Goal: Transaction & Acquisition: Purchase product/service

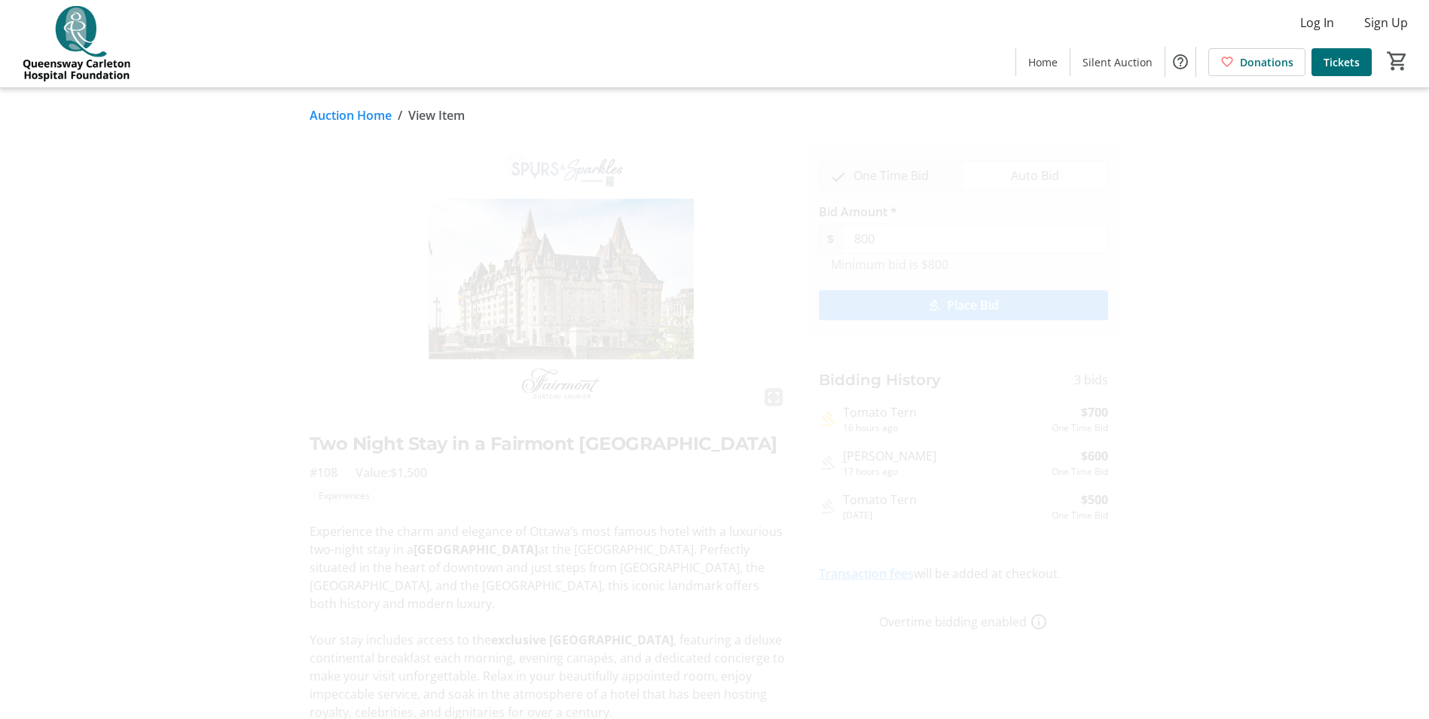
click at [976, 304] on span "Place Bid" at bounding box center [973, 305] width 52 height 18
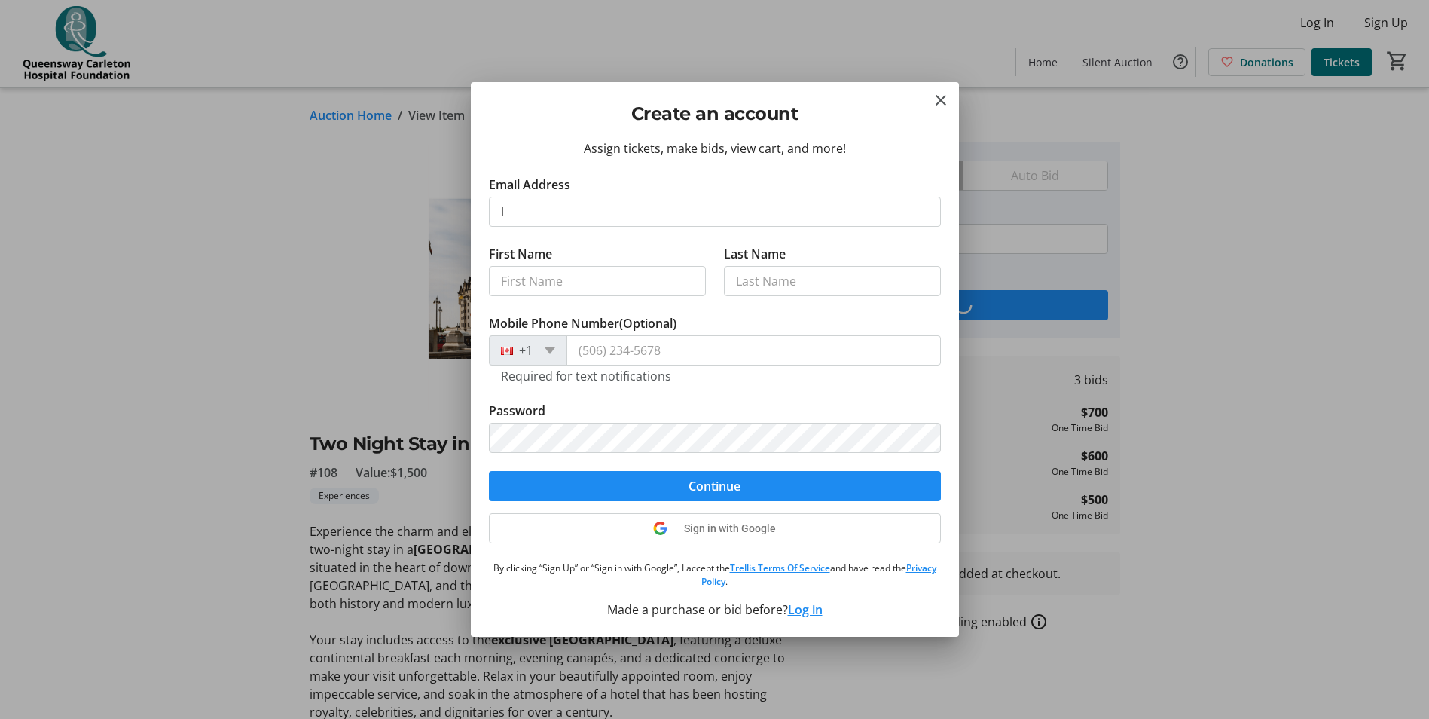
type input "[PERSON_NAME][EMAIL_ADDRESS][DOMAIN_NAME]"
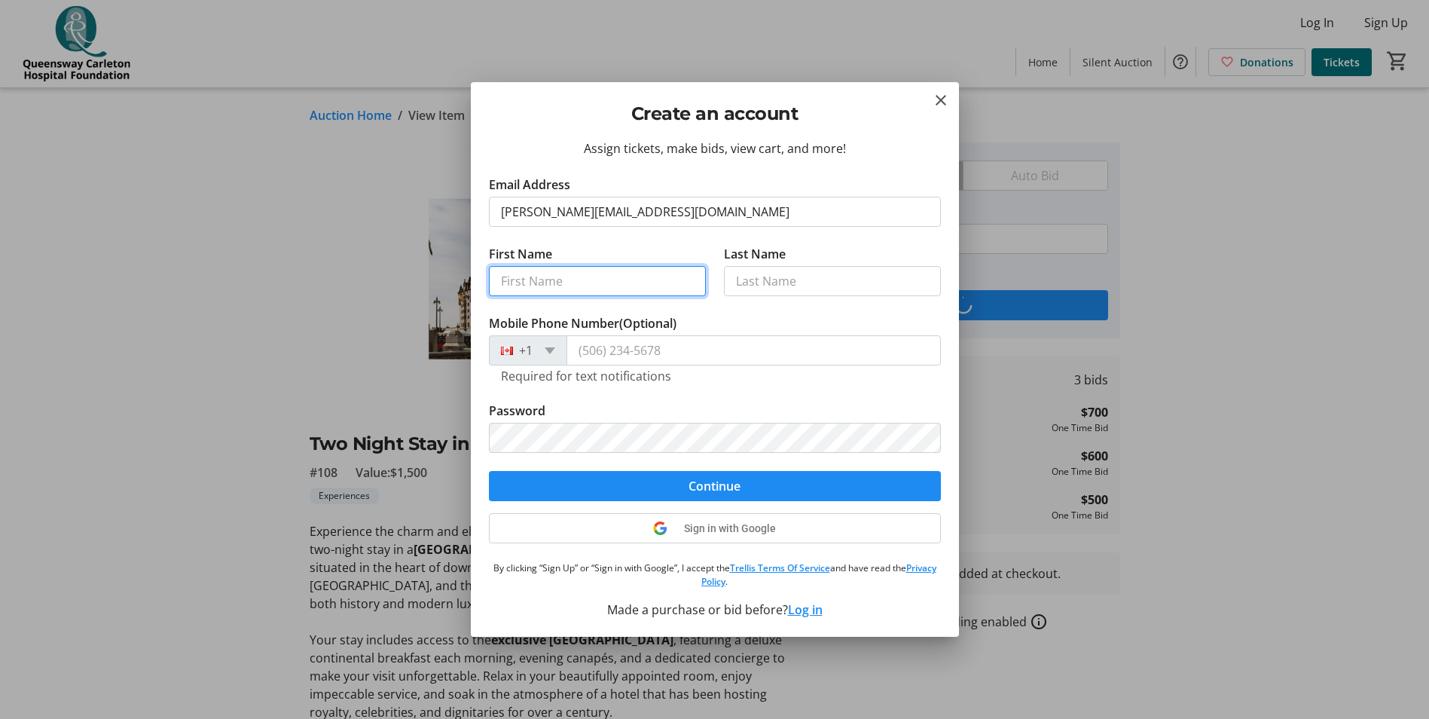
type input "[PERSON_NAME]"
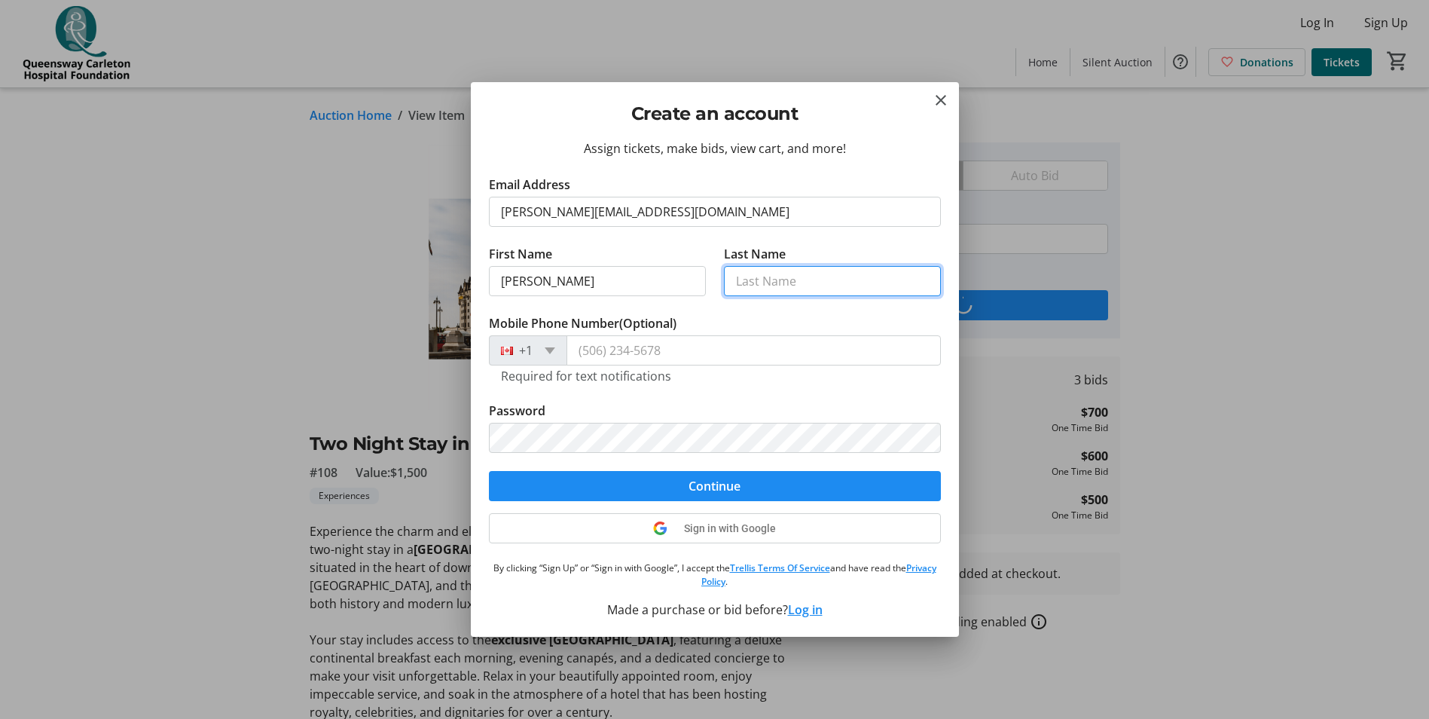
type input "[PERSON_NAME]"
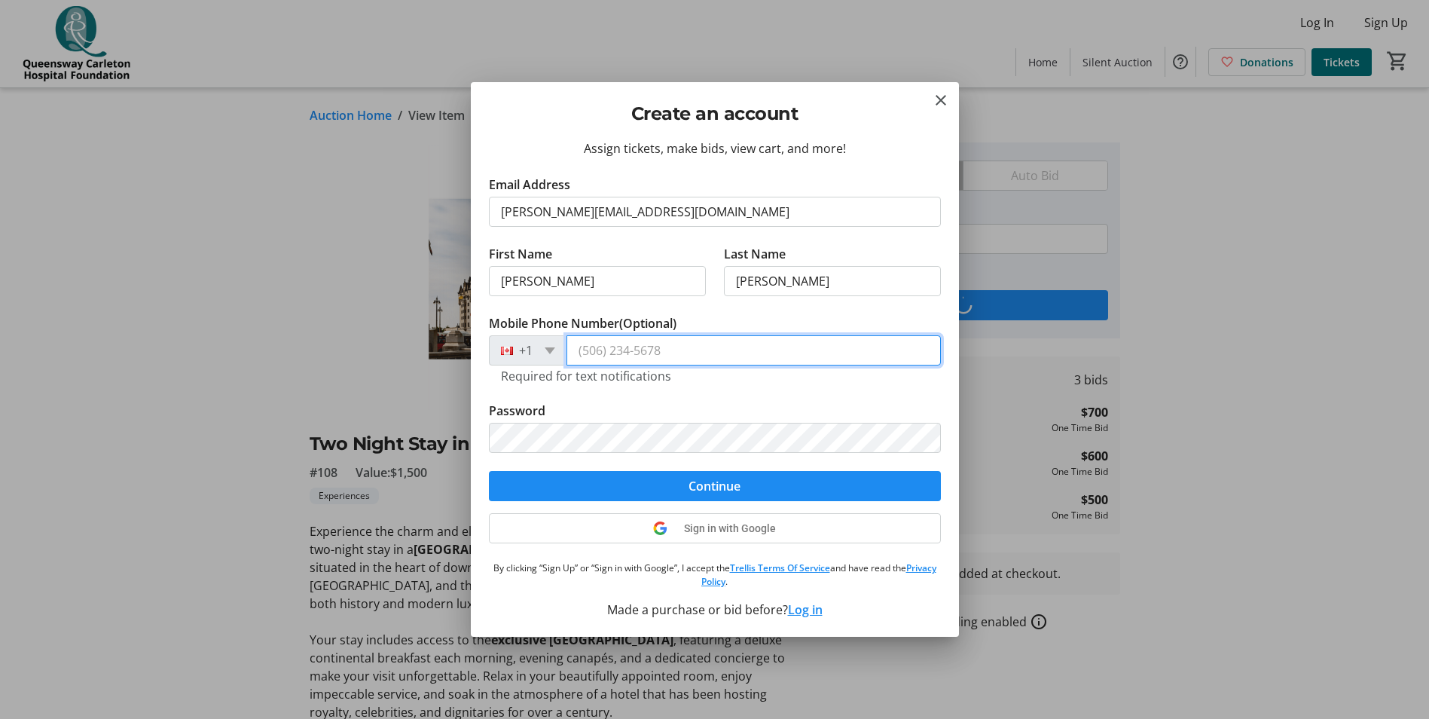
type input "[PHONE_NUMBER]"
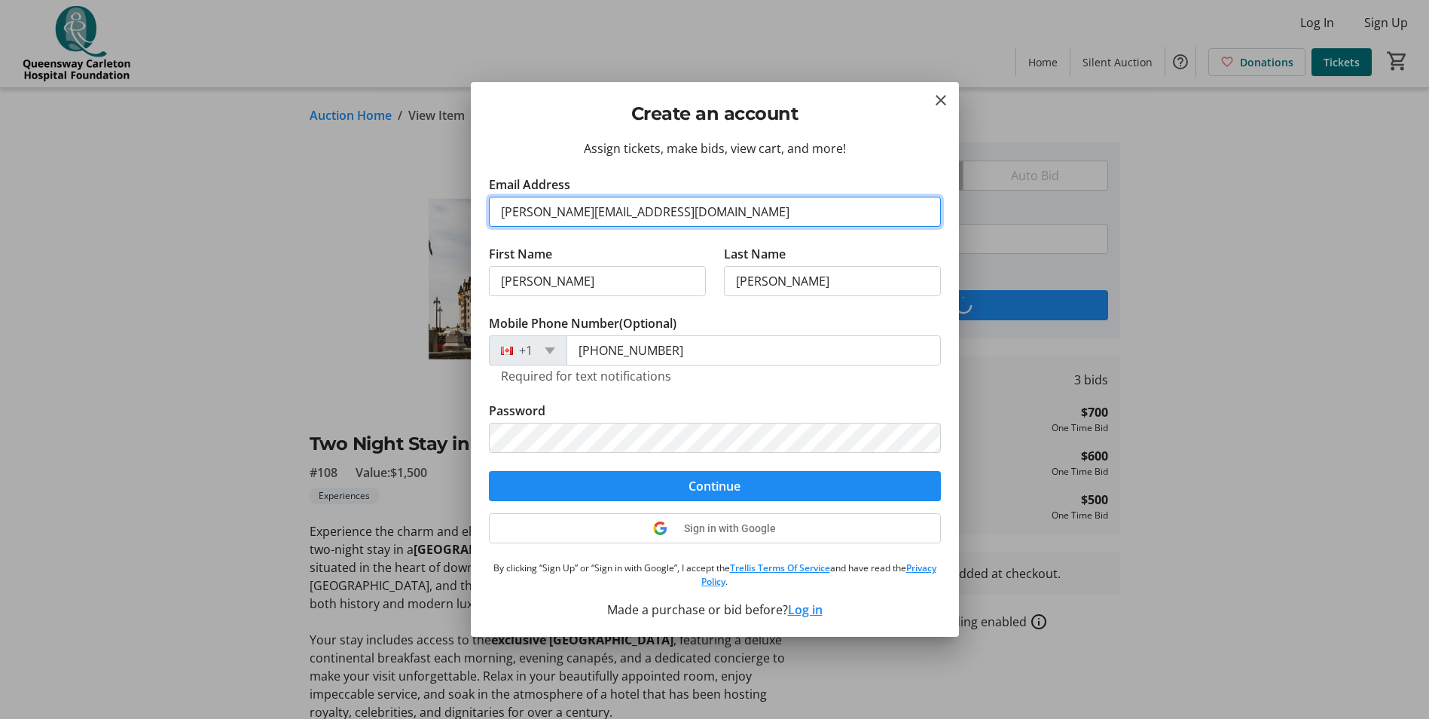
type input "[PERSON_NAME][EMAIL_ADDRESS][DOMAIN_NAME]"
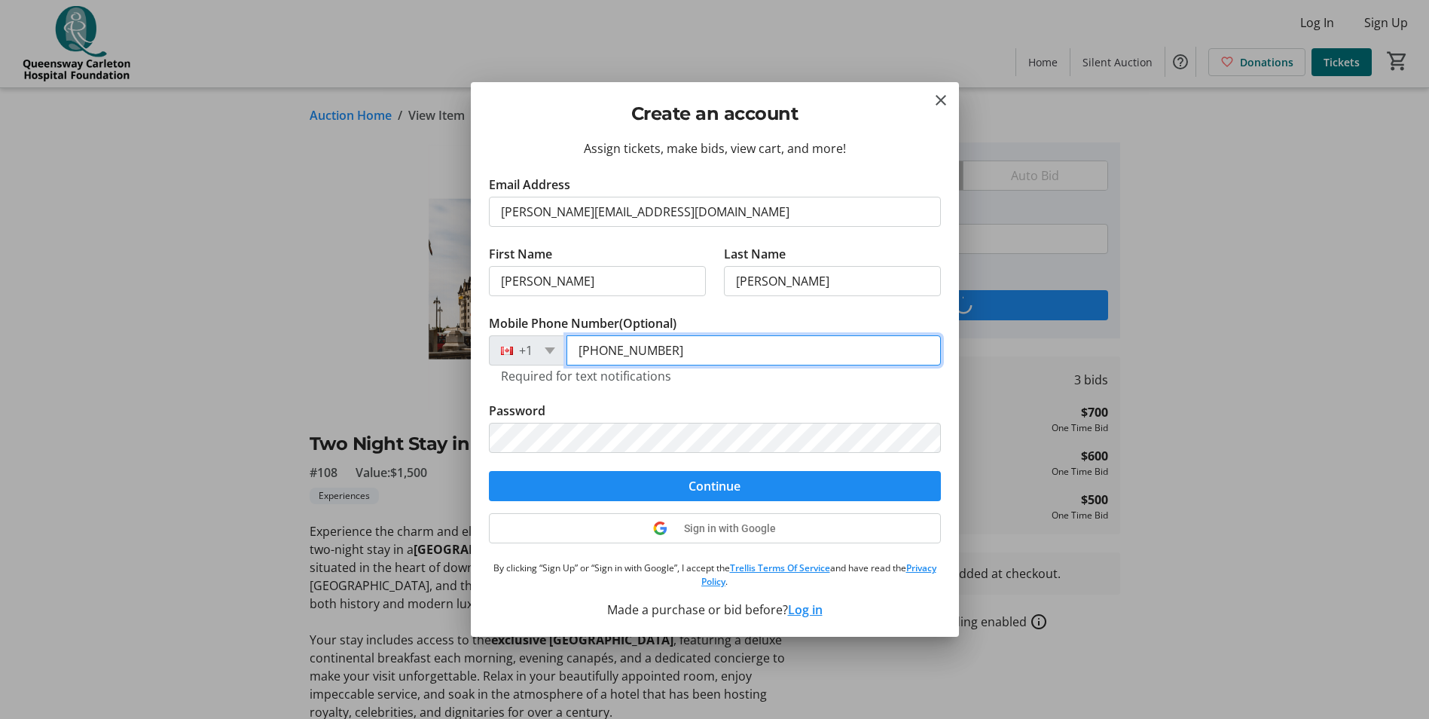
drag, startPoint x: 688, startPoint y: 353, endPoint x: 576, endPoint y: 351, distance: 111.5
click at [576, 351] on input "[PHONE_NUMBER]" at bounding box center [754, 350] width 374 height 30
type input "[PHONE_NUMBER]"
click at [1207, 622] on div at bounding box center [714, 359] width 1429 height 719
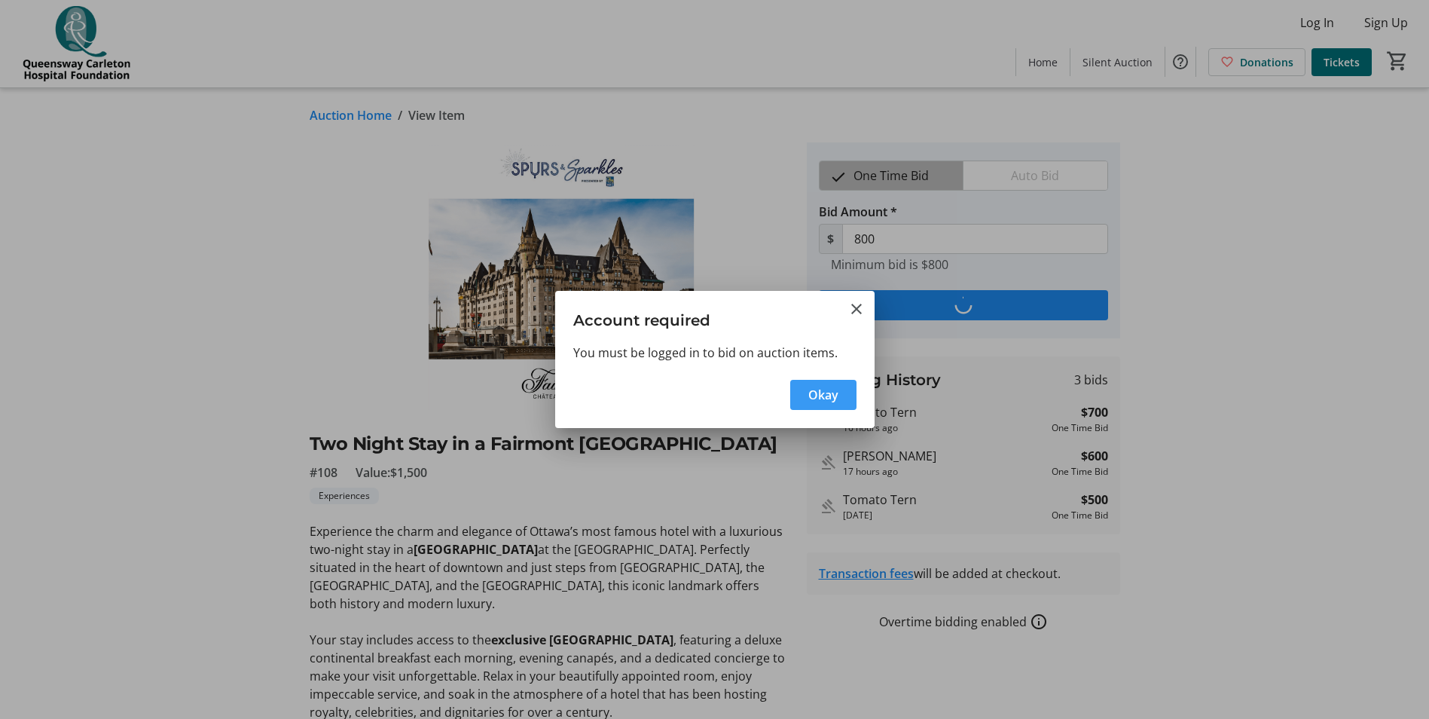
click at [817, 394] on span "Okay" at bounding box center [823, 395] width 30 height 18
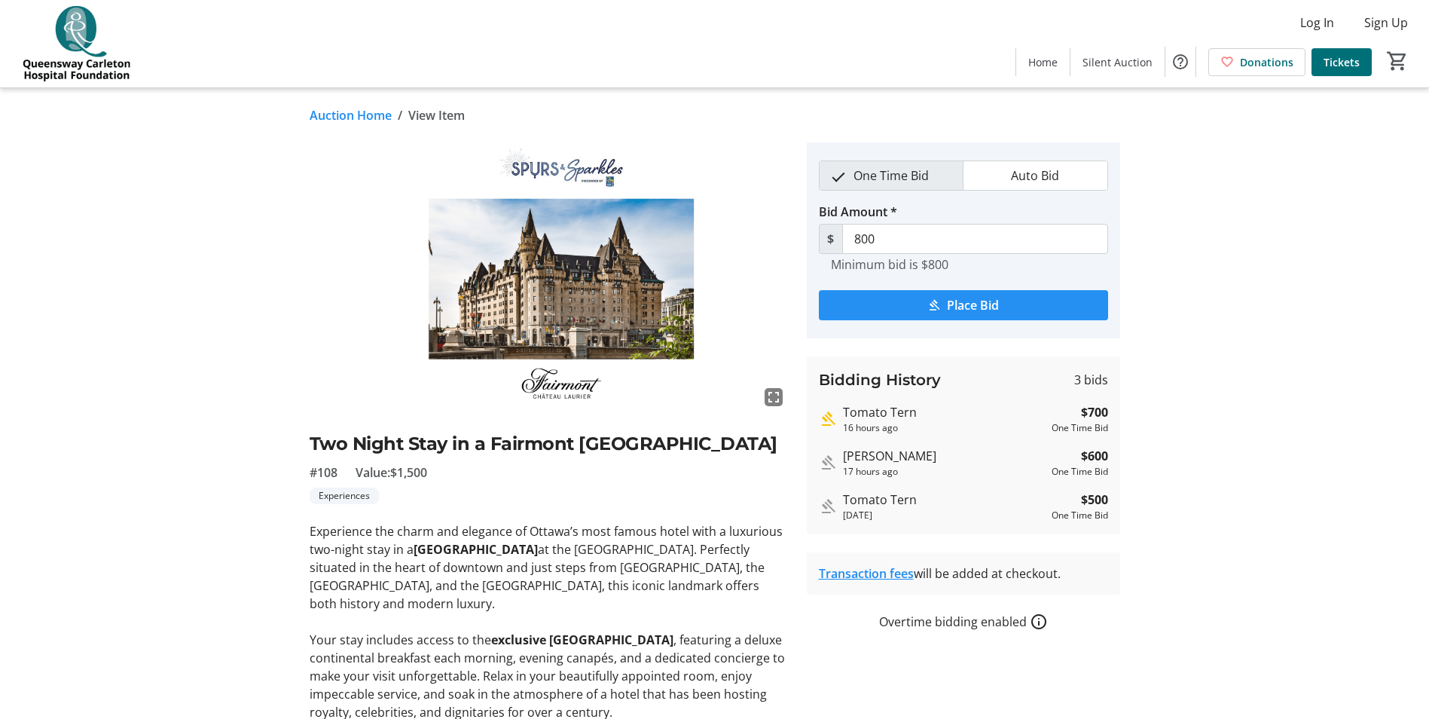
click at [966, 302] on span "Place Bid" at bounding box center [973, 305] width 52 height 18
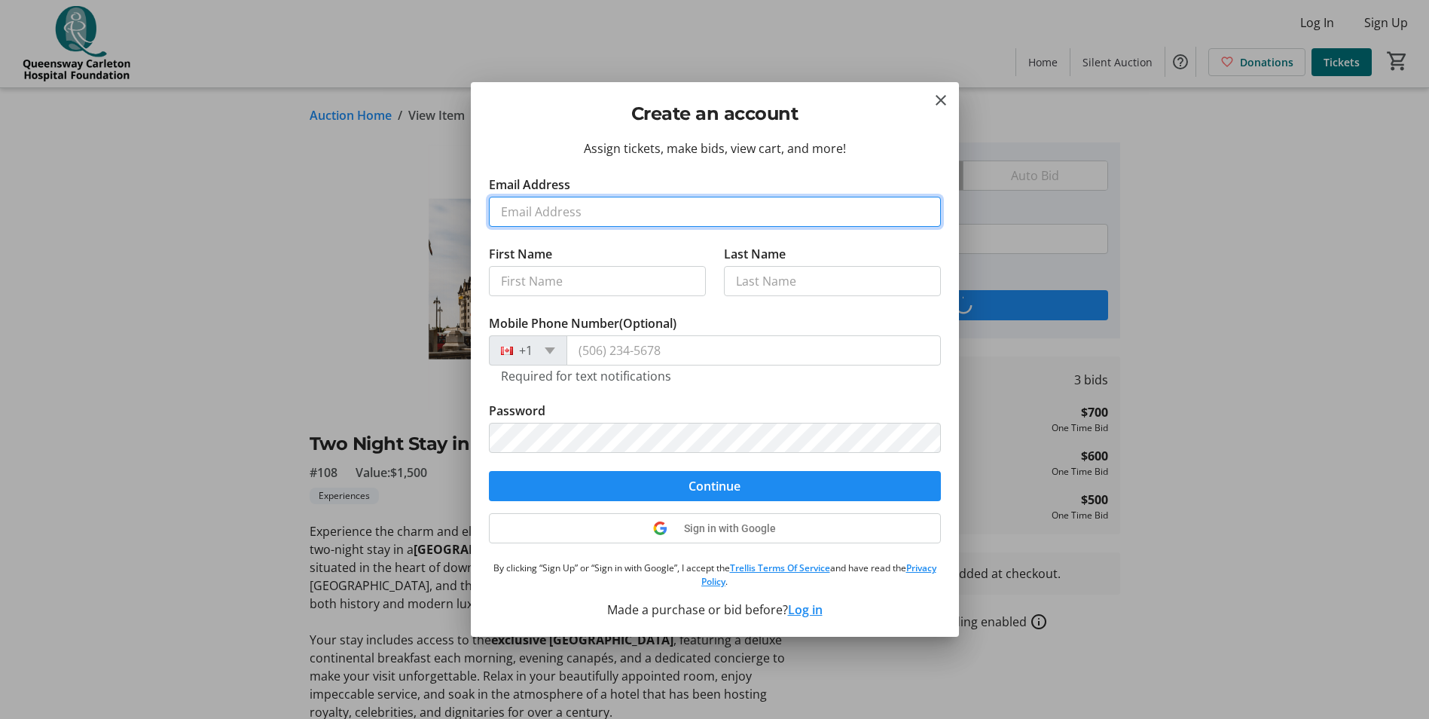
click at [612, 214] on input "Email Address" at bounding box center [715, 212] width 452 height 30
type input "[PERSON_NAME][EMAIL_ADDRESS][DOMAIN_NAME]"
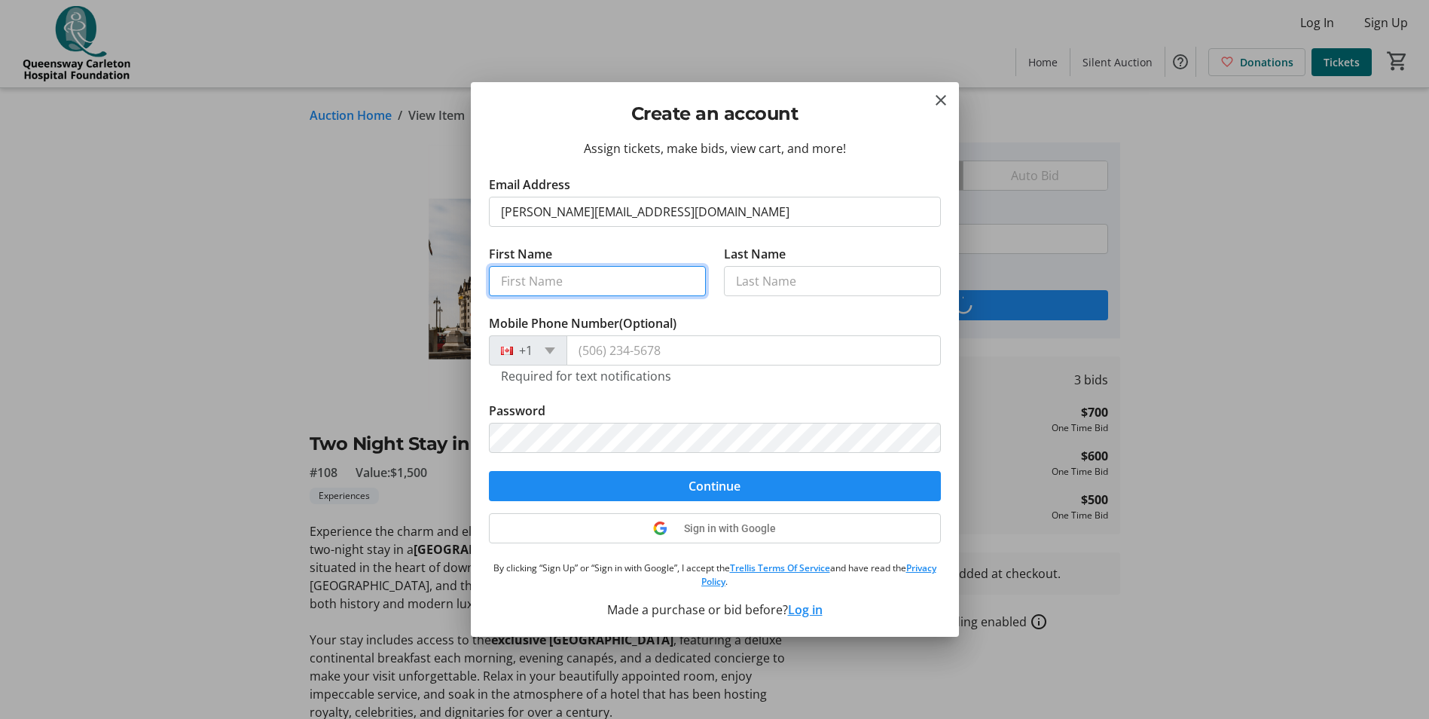
type input "[PERSON_NAME]"
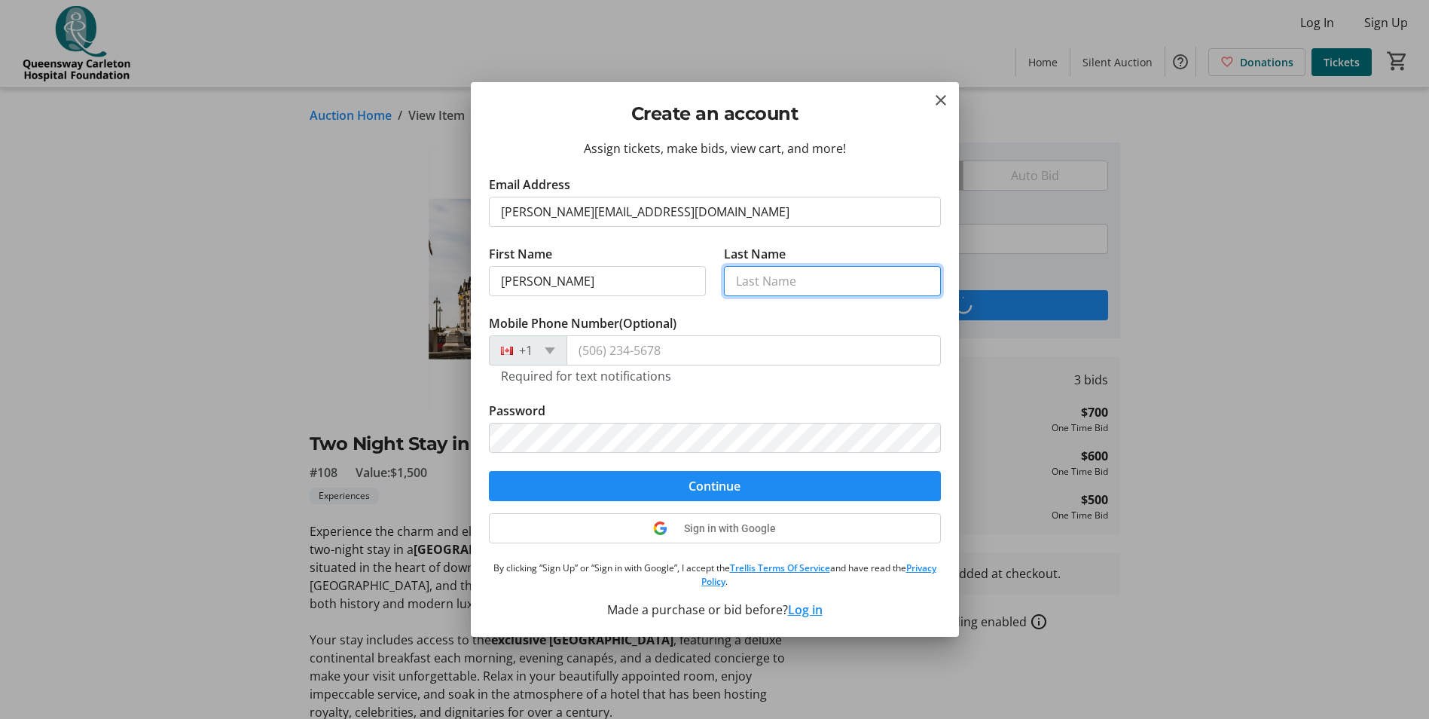
type input "[PERSON_NAME]"
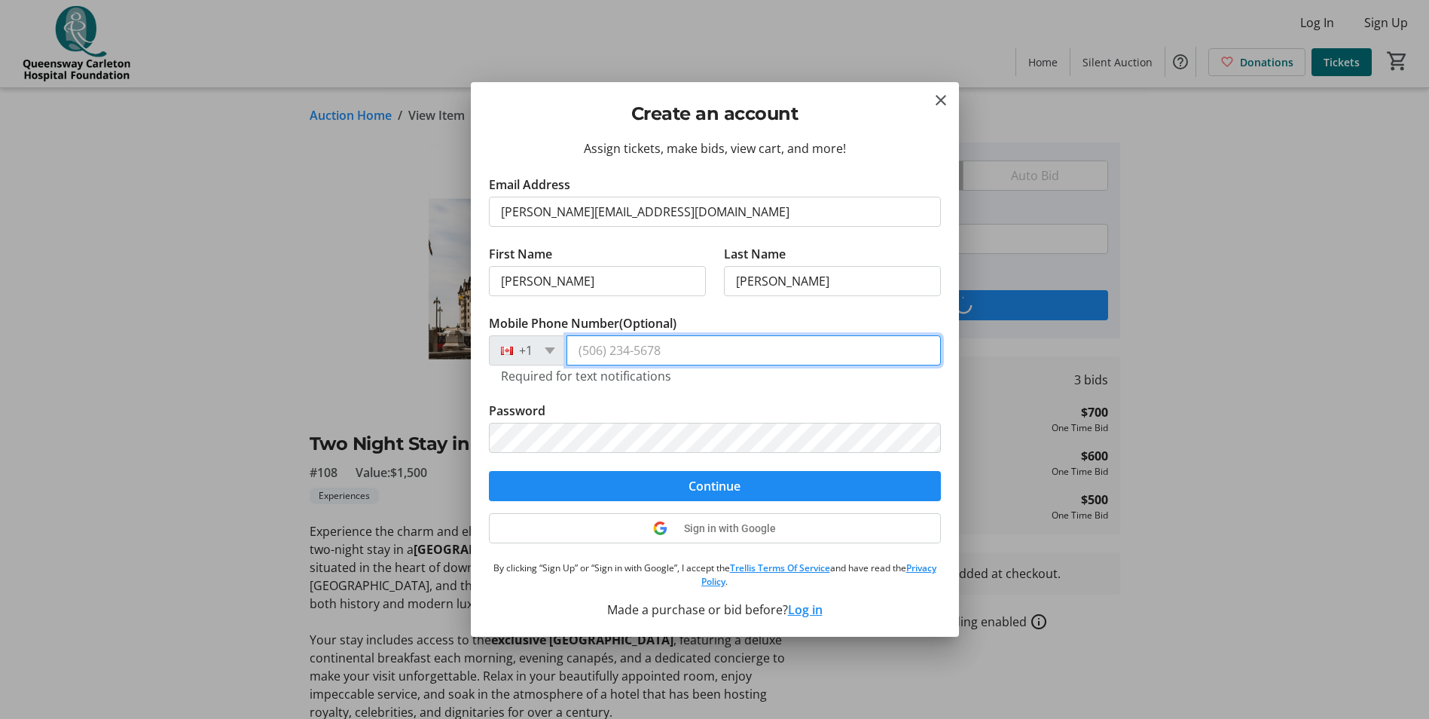
type input "[PHONE_NUMBER]"
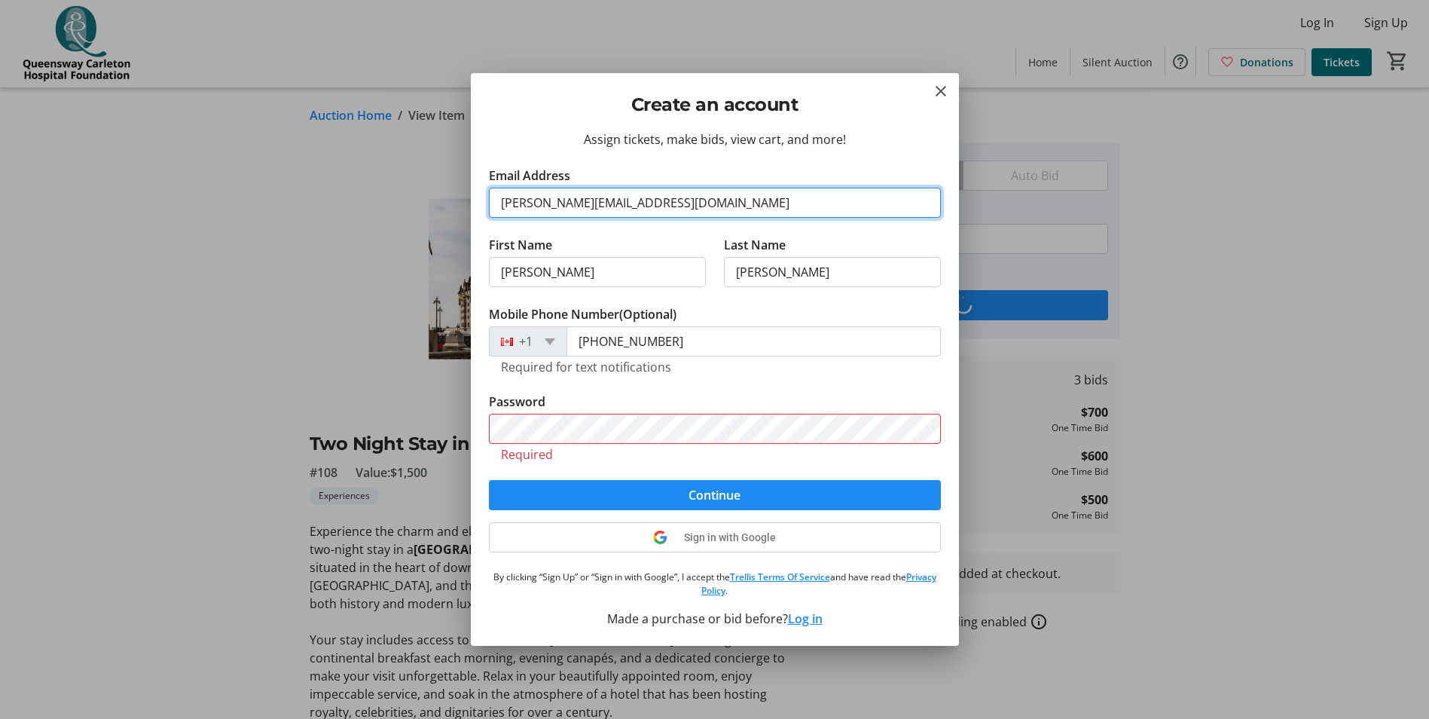
type input "[PERSON_NAME][EMAIL_ADDRESS][DOMAIN_NAME]"
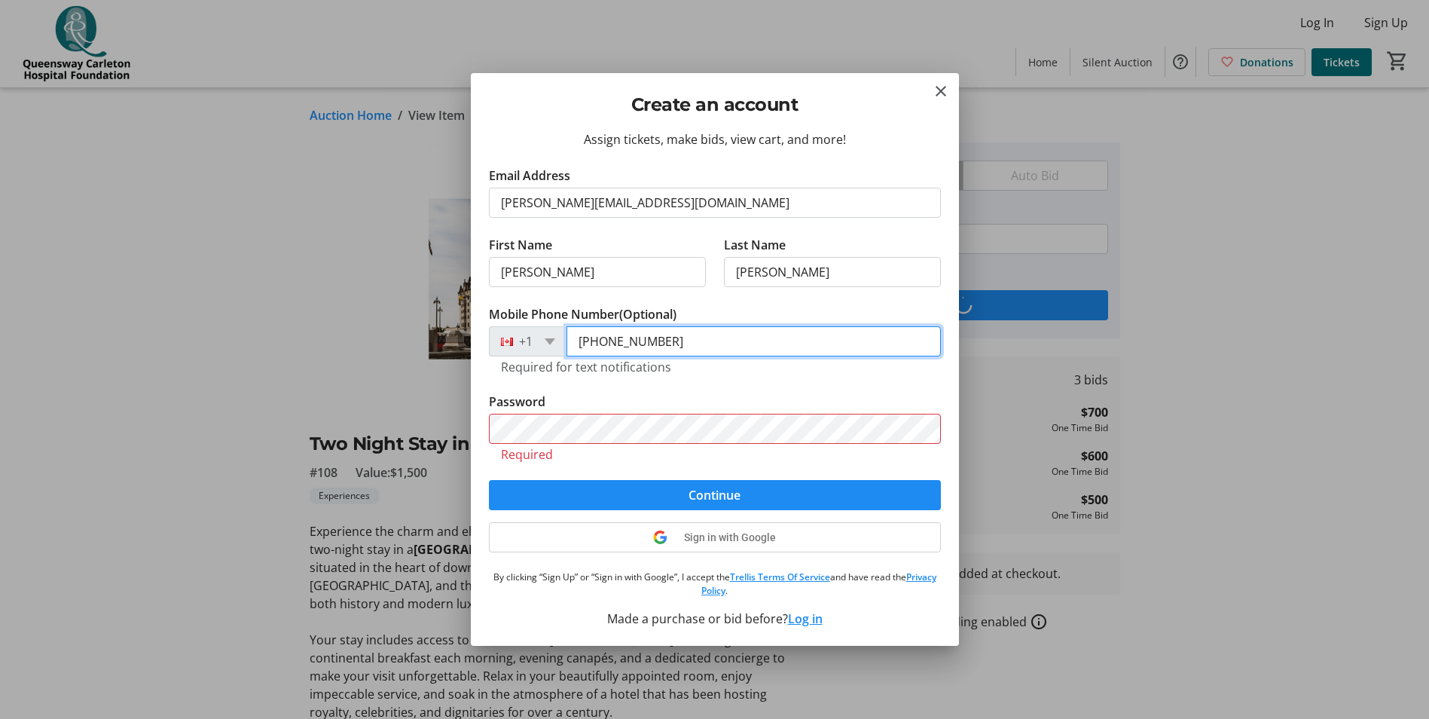
drag, startPoint x: 689, startPoint y: 342, endPoint x: 564, endPoint y: 340, distance: 125.8
click at [564, 340] on div "[PHONE_NUMBER]" at bounding box center [715, 341] width 452 height 30
type input "[PHONE_NUMBER]"
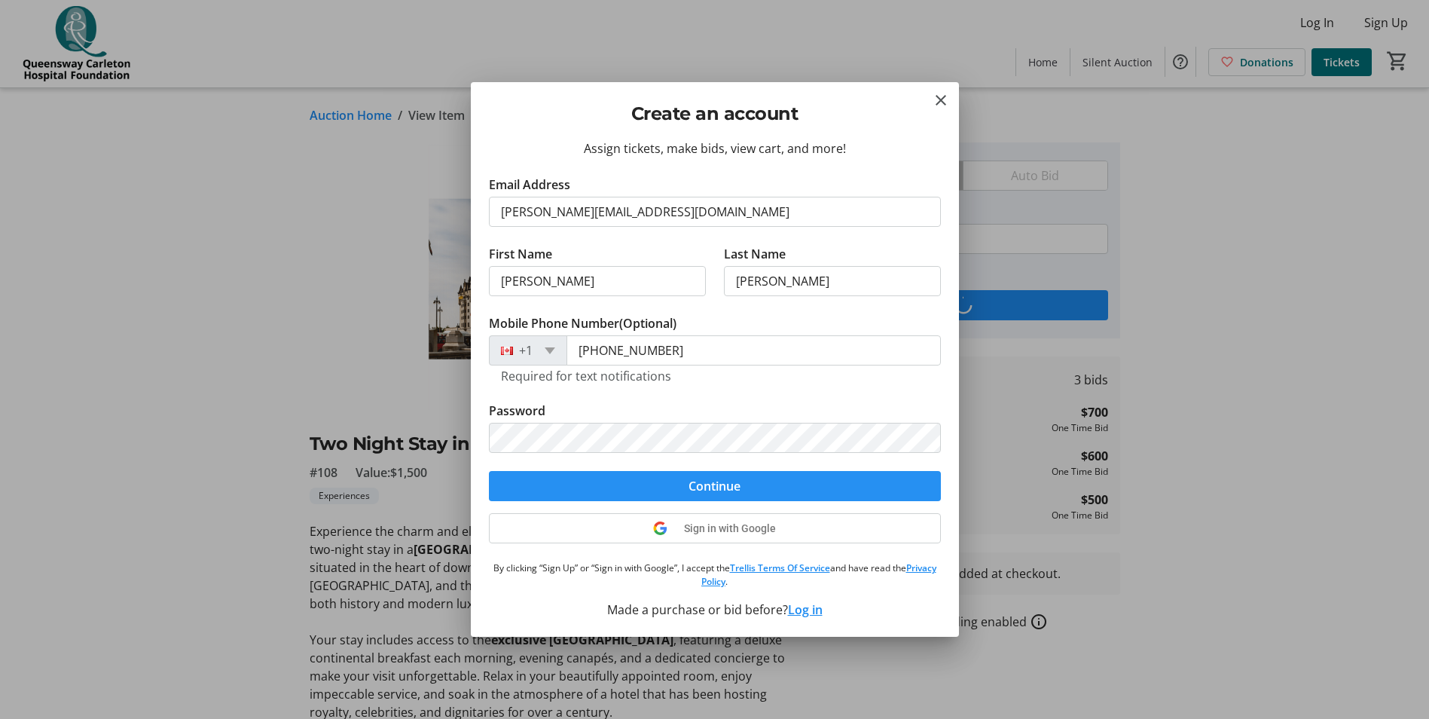
click at [719, 484] on span "Continue" at bounding box center [715, 486] width 52 height 18
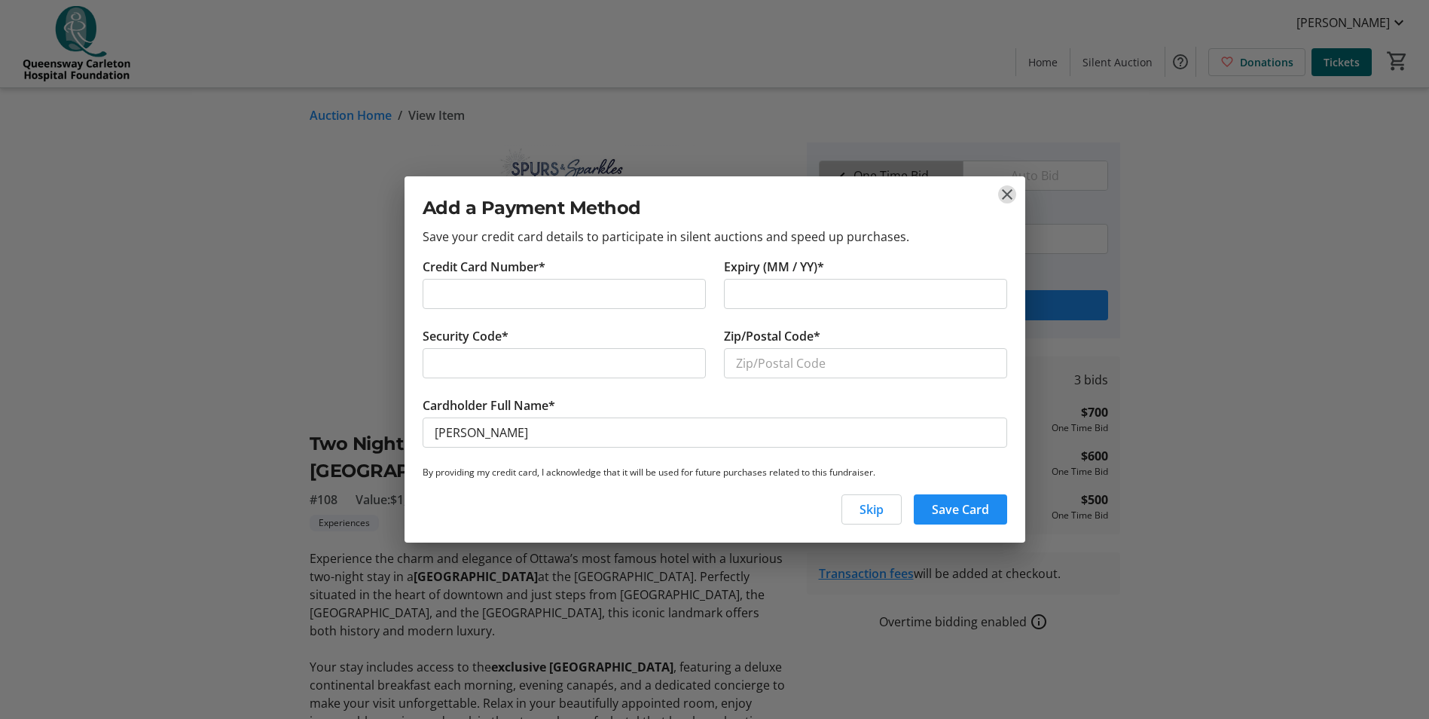
click at [1007, 193] on mat-icon "close" at bounding box center [1007, 194] width 18 height 18
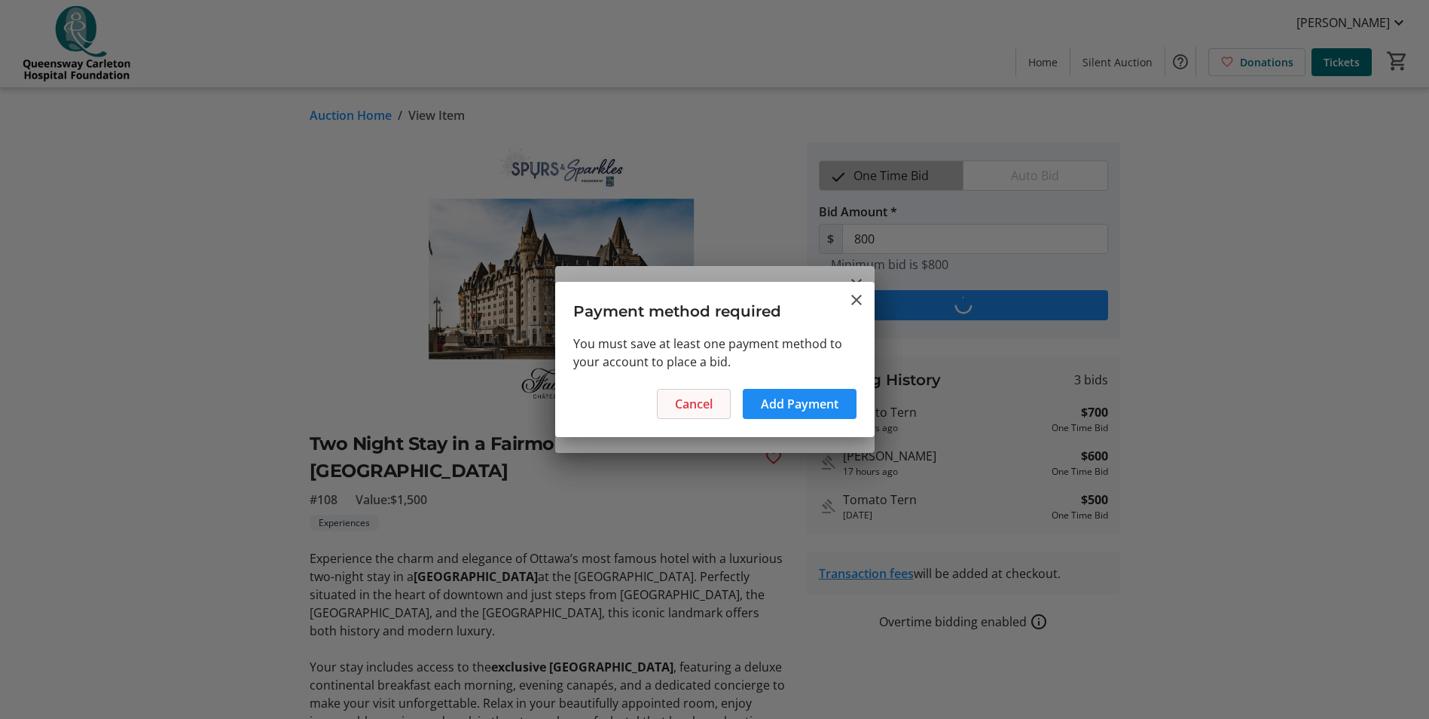
click at [695, 404] on span "Cancel" at bounding box center [694, 404] width 38 height 18
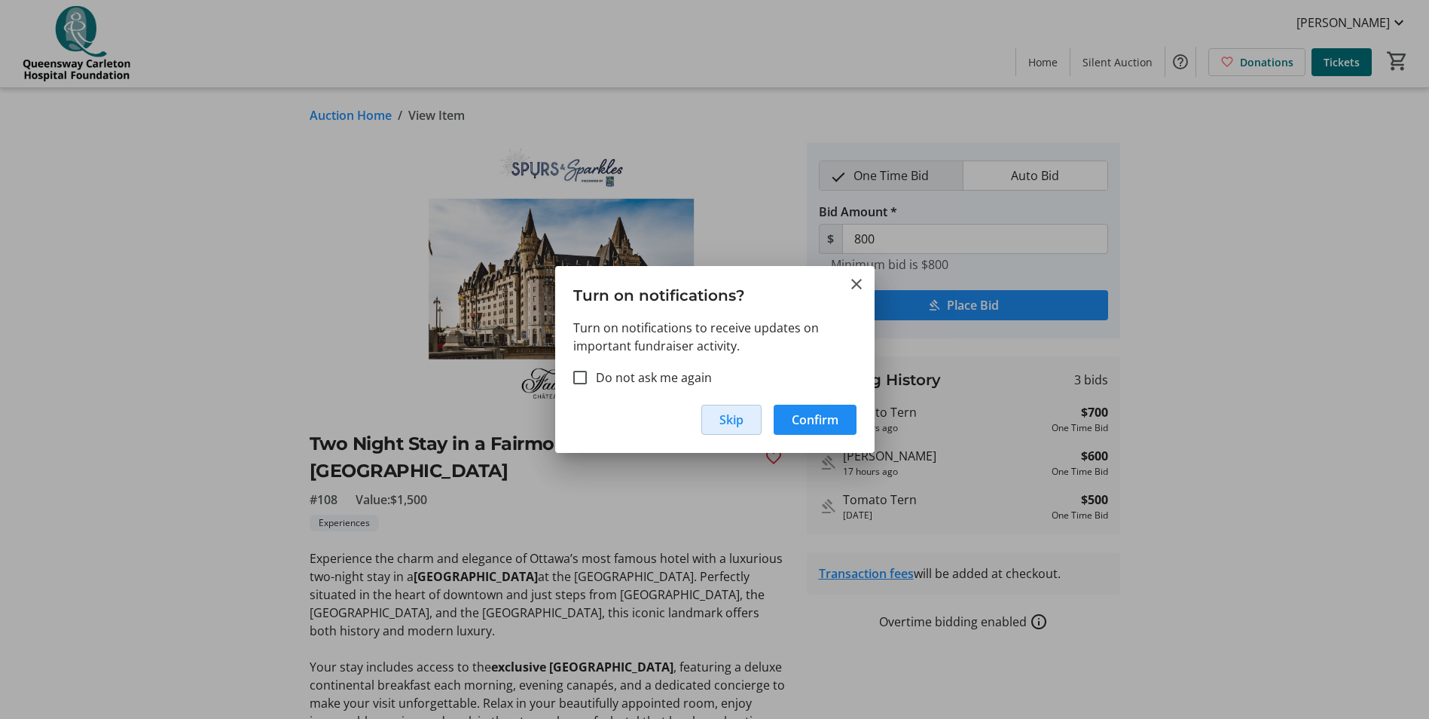
click at [733, 418] on span "Skip" at bounding box center [731, 420] width 24 height 18
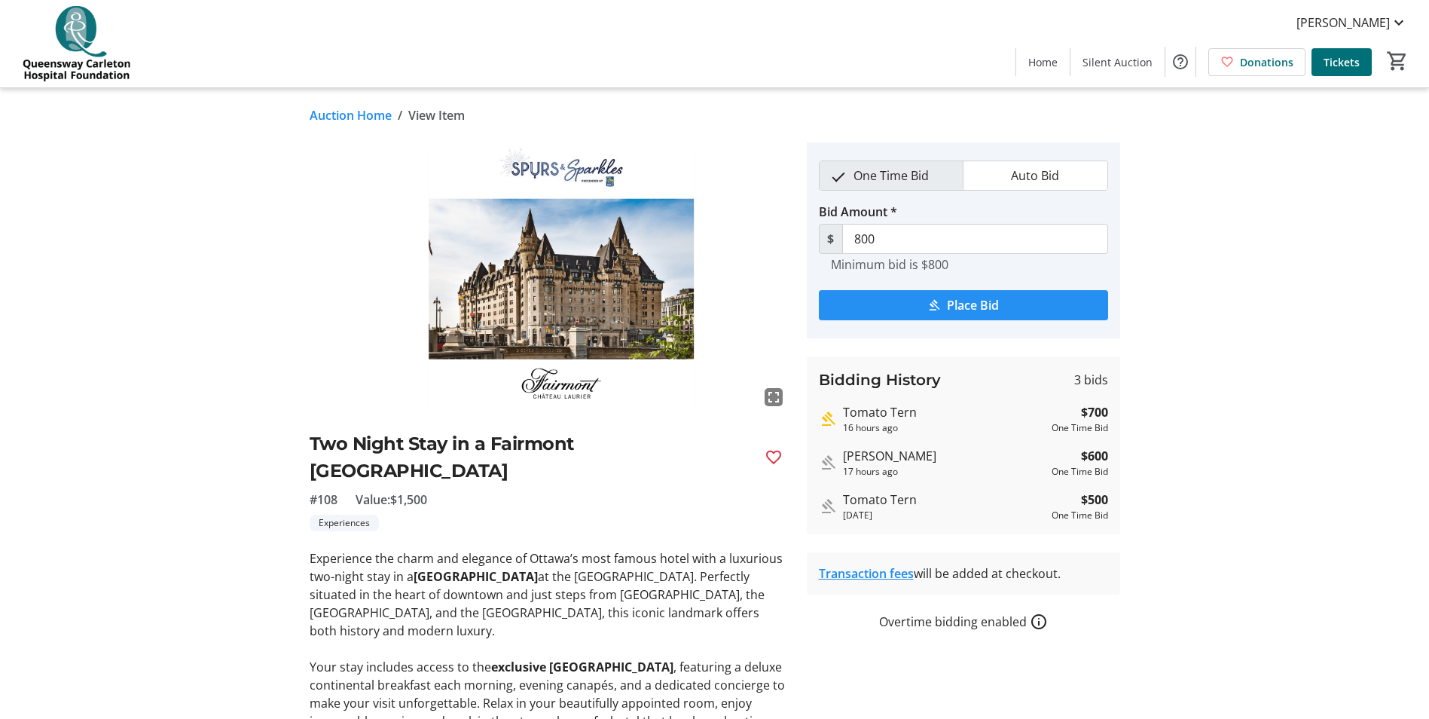
click at [976, 304] on span "Place Bid" at bounding box center [973, 305] width 52 height 18
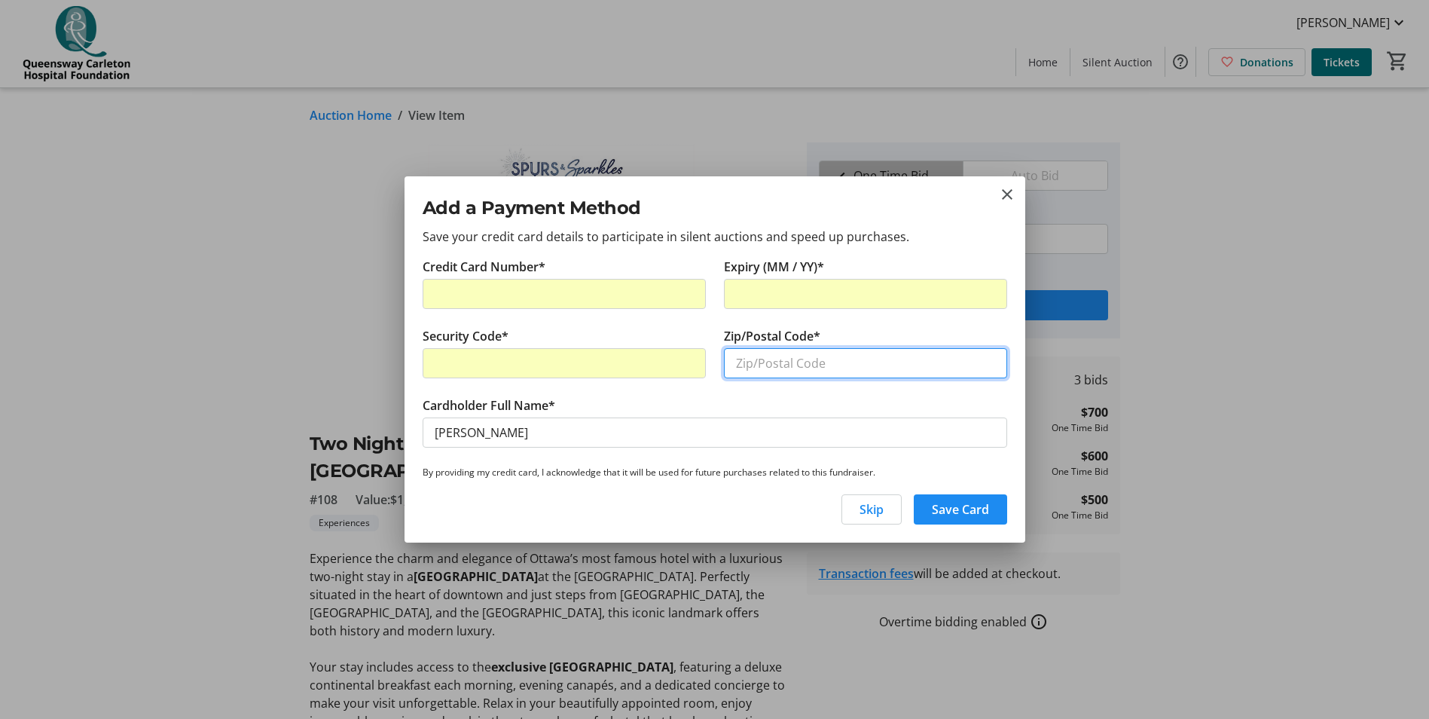
click at [747, 369] on input "Zip/Postal Code*" at bounding box center [865, 363] width 283 height 30
type input "K0A1L0"
click at [967, 507] on span "Save Card" at bounding box center [960, 509] width 57 height 18
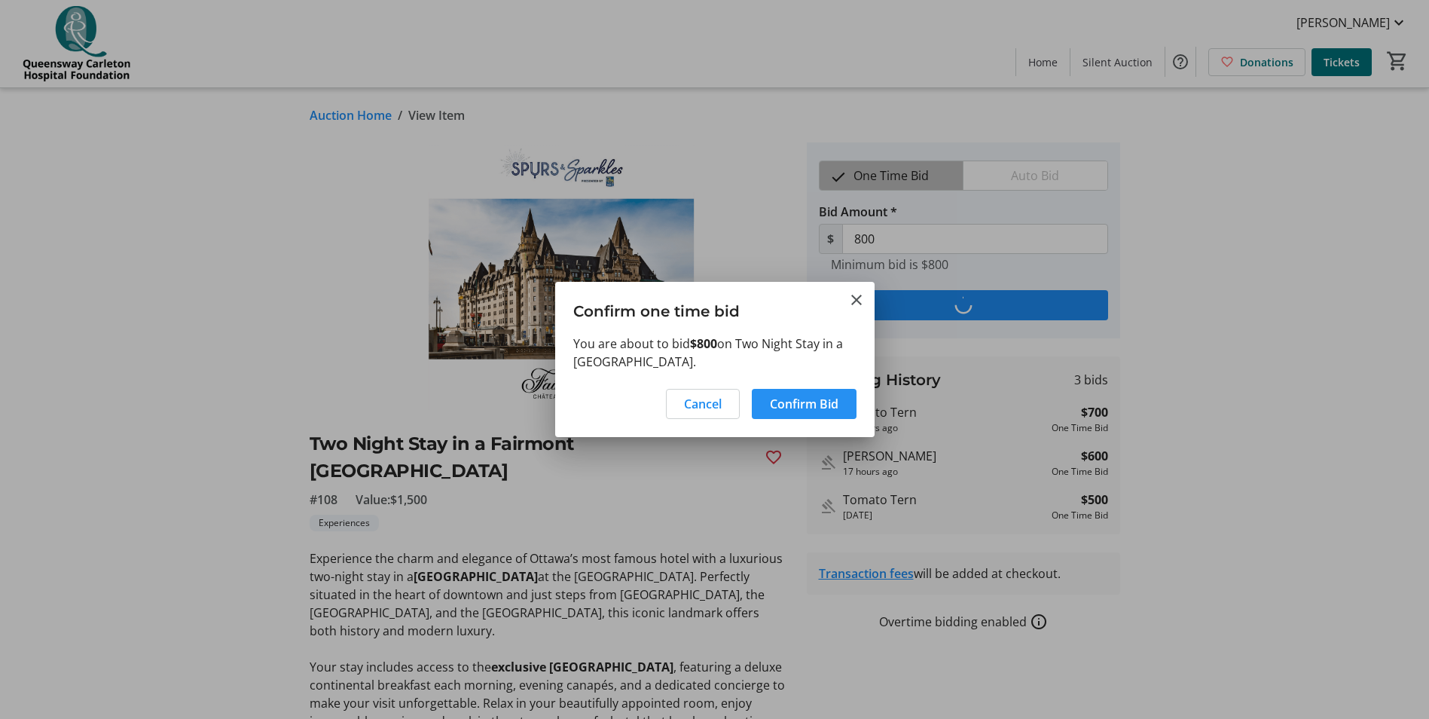
click at [790, 403] on span "Confirm Bid" at bounding box center [804, 404] width 69 height 18
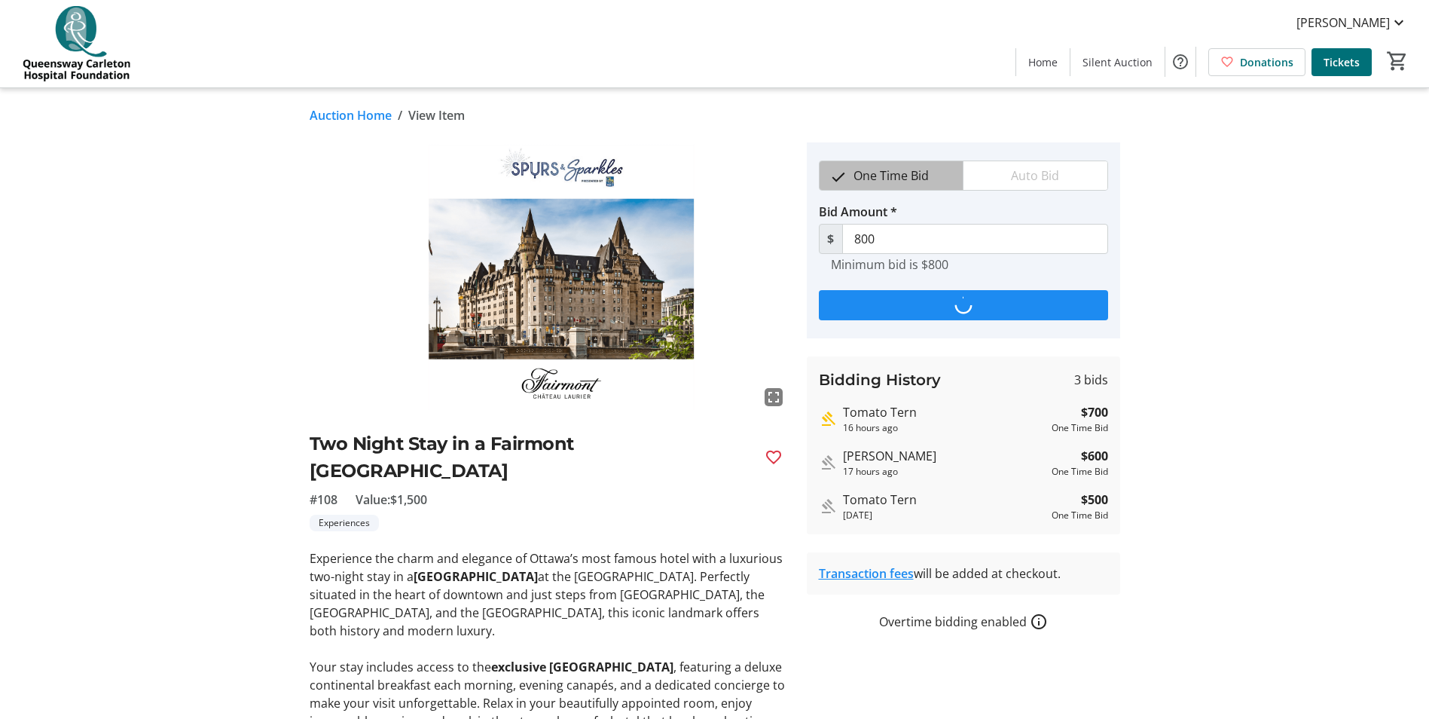
type input "900"
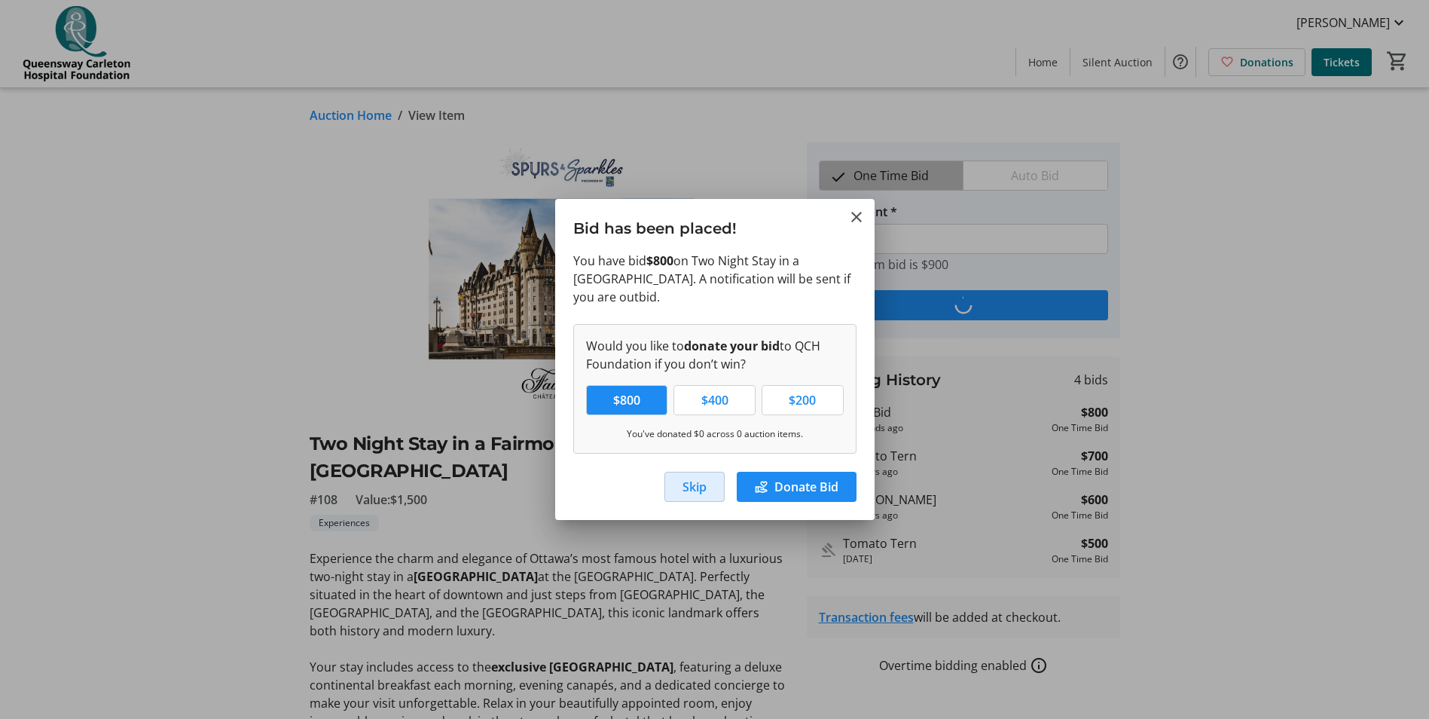
click at [701, 484] on span "Skip" at bounding box center [695, 487] width 24 height 18
